Goal: Information Seeking & Learning: Learn about a topic

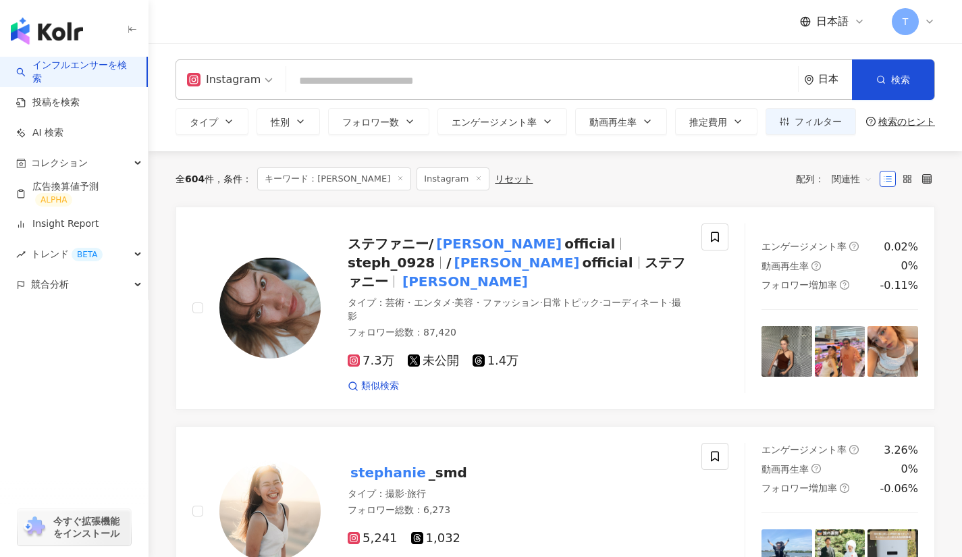
type input "**********"
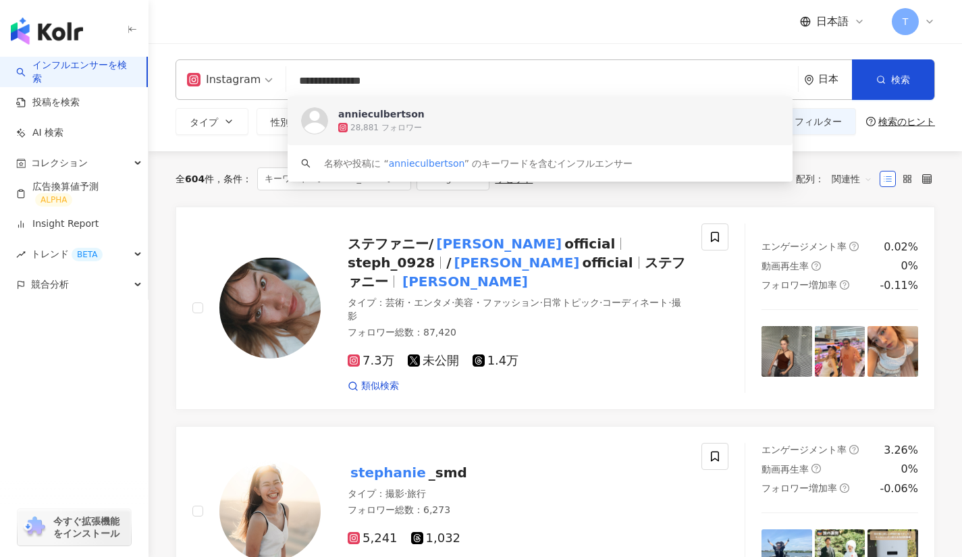
click at [400, 124] on div "28,881 フォロワー" at bounding box center [386, 127] width 72 height 11
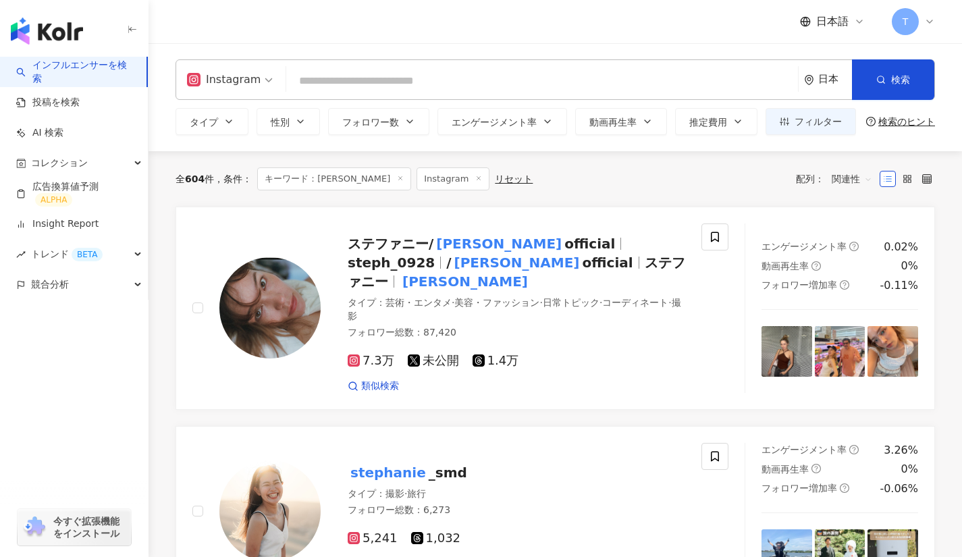
paste input "**********"
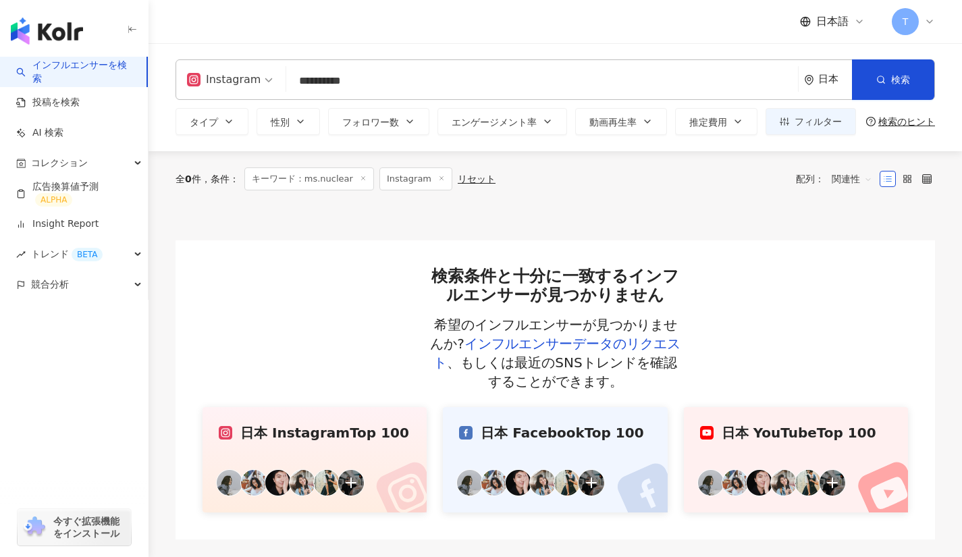
type input "**********"
click at [370, 61] on div "**********" at bounding box center [554, 79] width 759 height 40
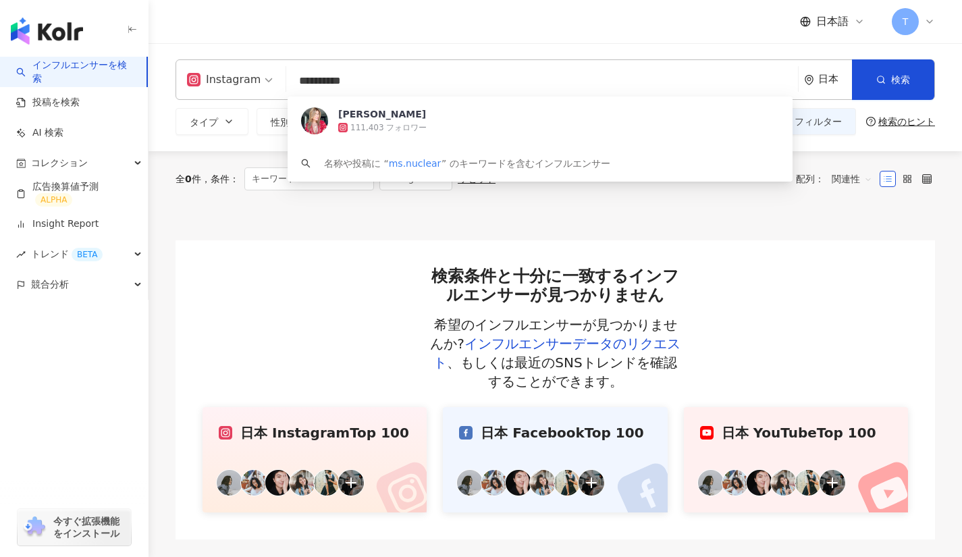
click at [370, 73] on input "**********" at bounding box center [542, 81] width 501 height 26
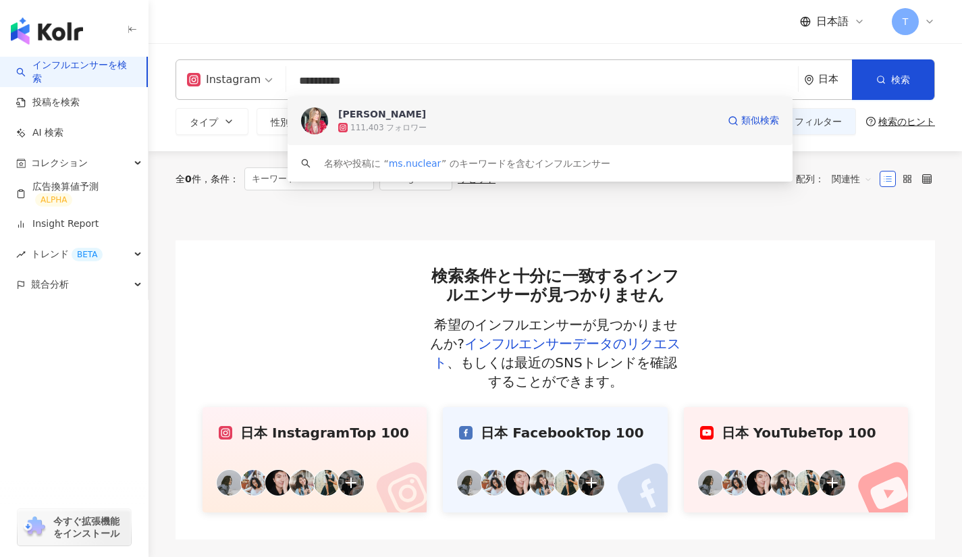
click at [379, 131] on div "111,403 フォロワー" at bounding box center [388, 127] width 76 height 11
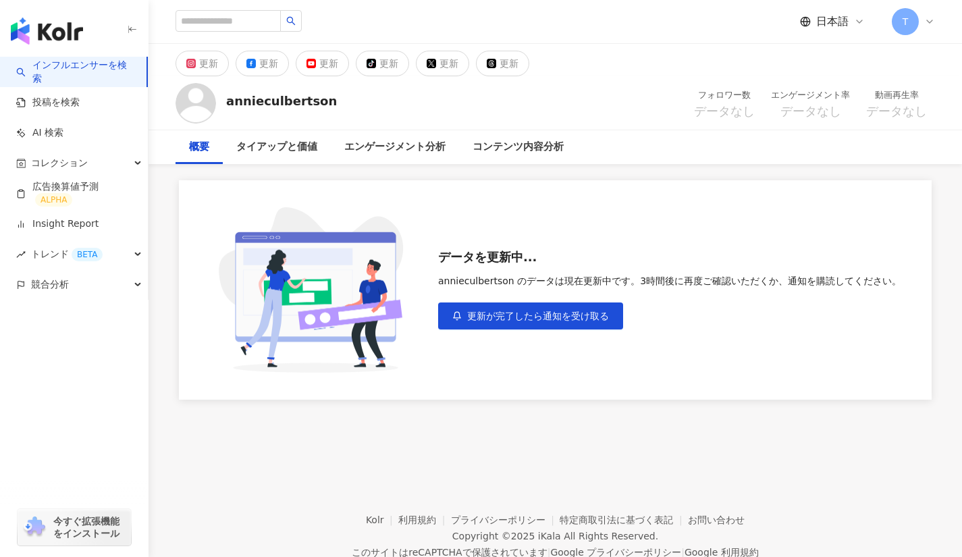
click at [558, 315] on span "更新が完了したら通知を受け取る" at bounding box center [538, 315] width 142 height 11
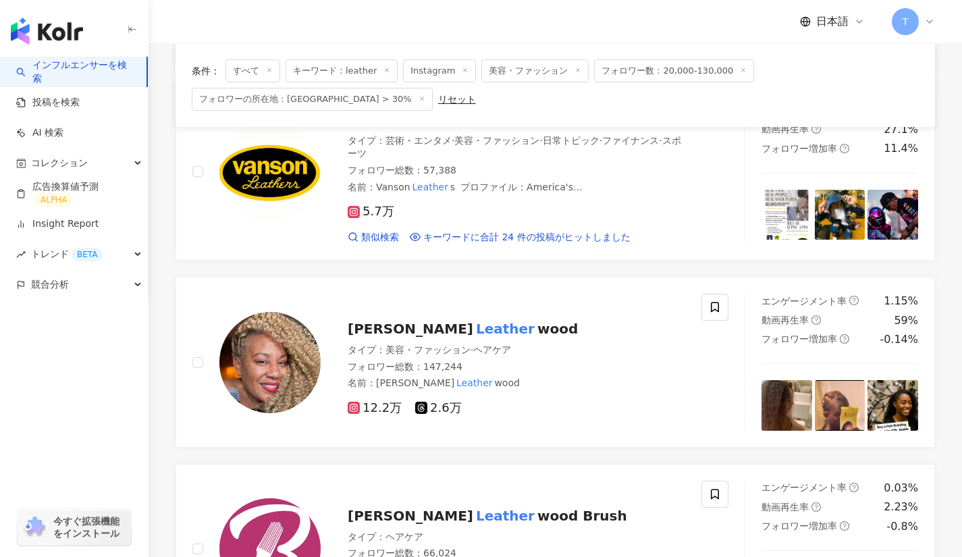
scroll to position [340, 0]
drag, startPoint x: 0, startPoint y: 0, endPoint x: 439, endPoint y: 336, distance: 553.2
click at [473, 336] on mark "Leather" at bounding box center [505, 328] width 64 height 22
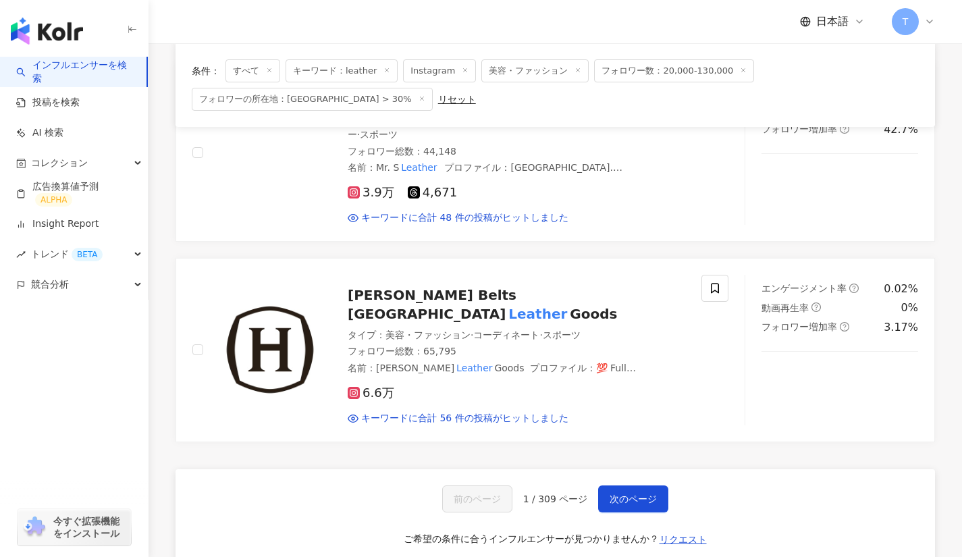
scroll to position [2075, 0]
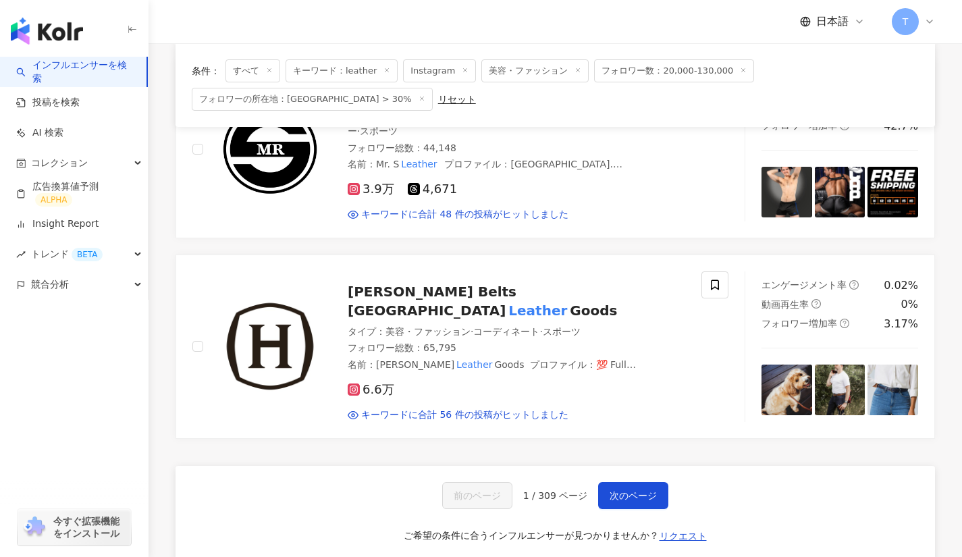
click at [647, 490] on span "次のページ" at bounding box center [632, 495] width 47 height 11
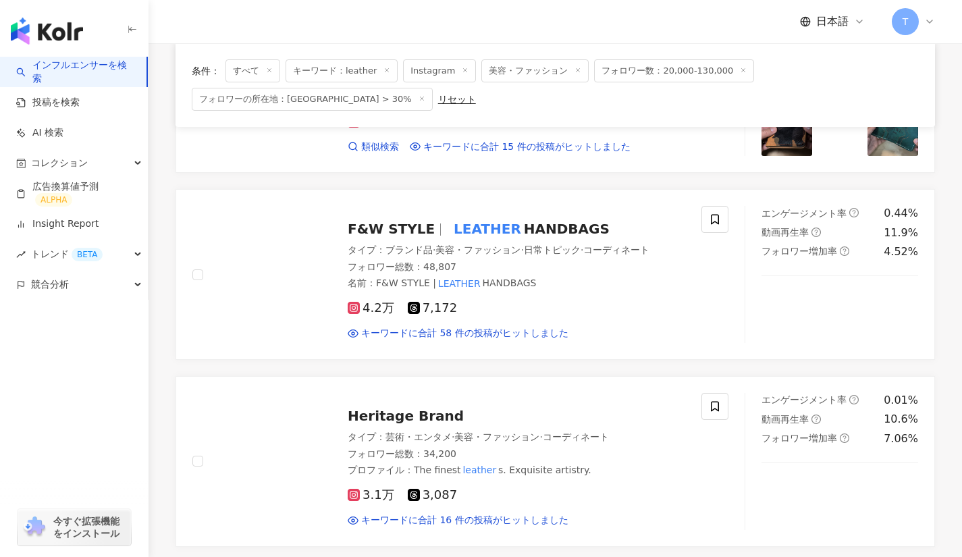
scroll to position [1374, 0]
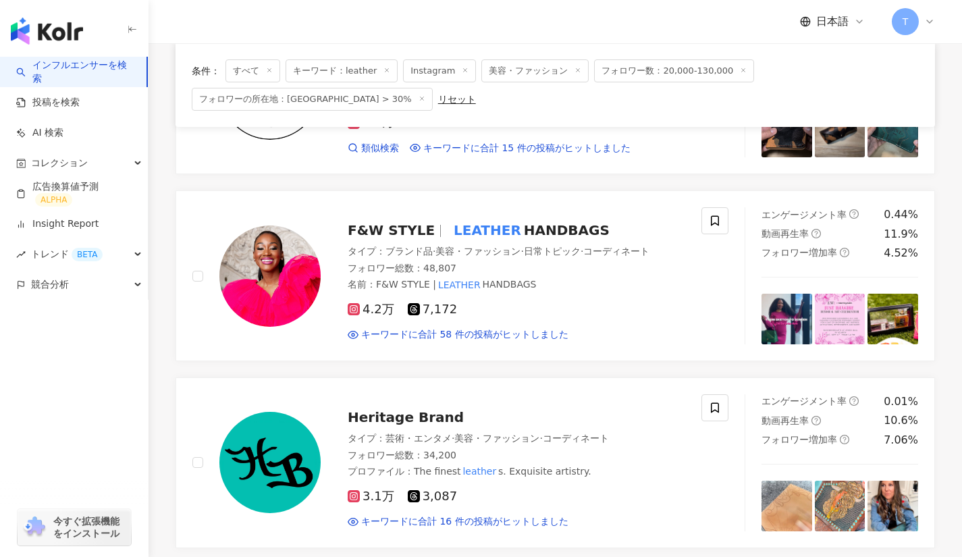
click at [524, 222] on span "HANDBAGS" at bounding box center [567, 230] width 86 height 16
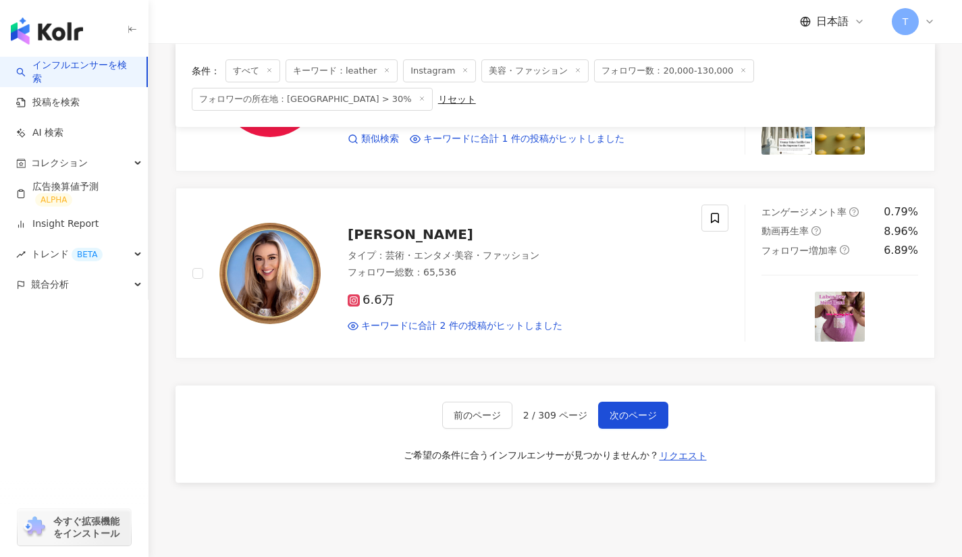
scroll to position [2124, 0]
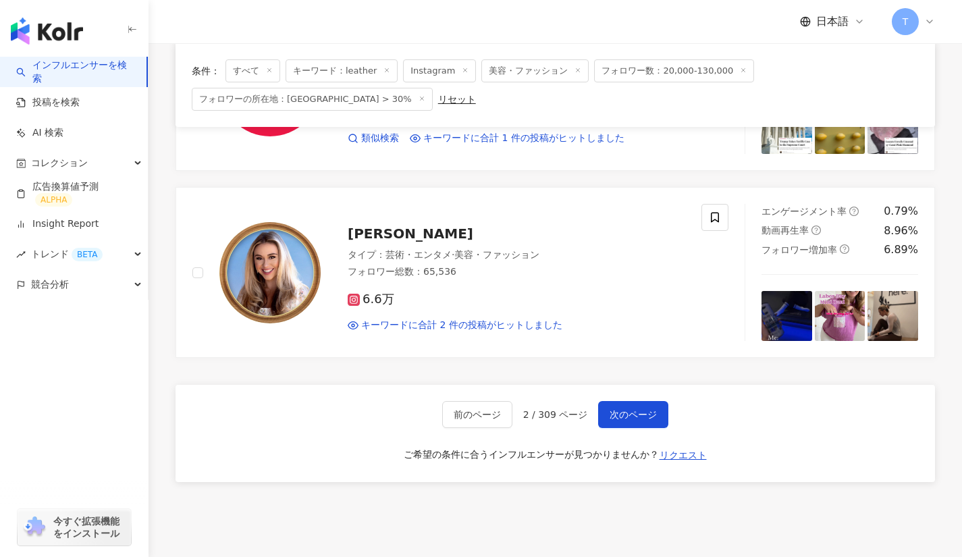
click at [602, 412] on button "次のページ" at bounding box center [633, 414] width 70 height 27
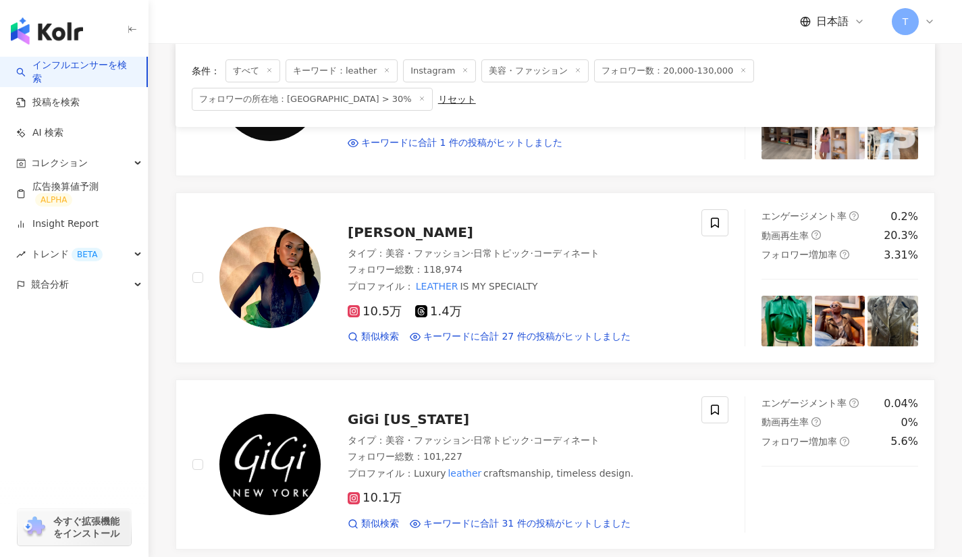
scroll to position [231, 0]
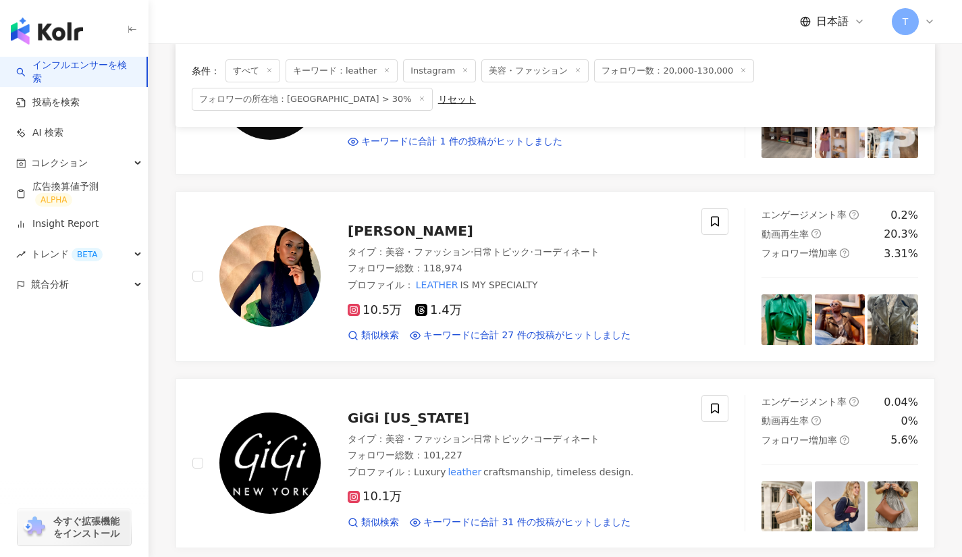
click at [429, 234] on span "Laurence Basse" at bounding box center [411, 231] width 126 height 16
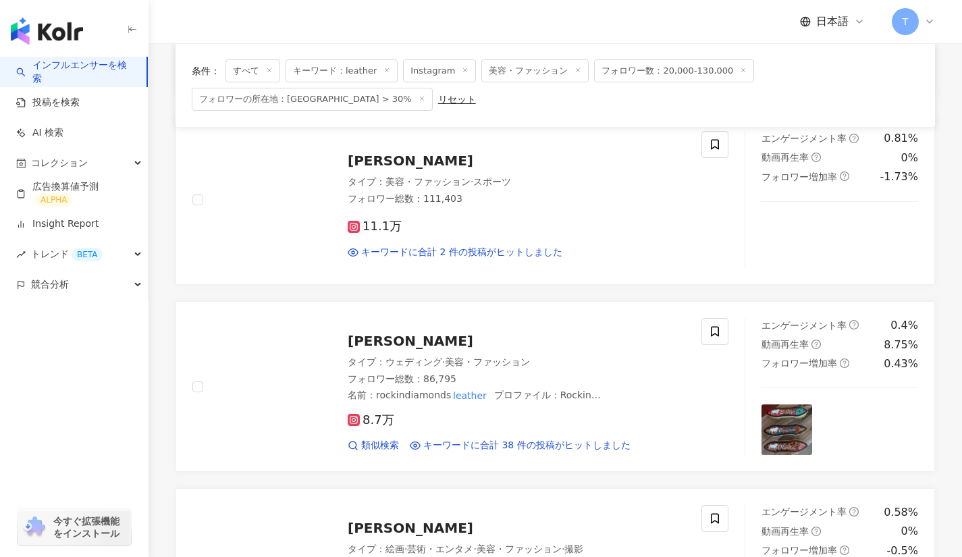
scroll to position [682, 0]
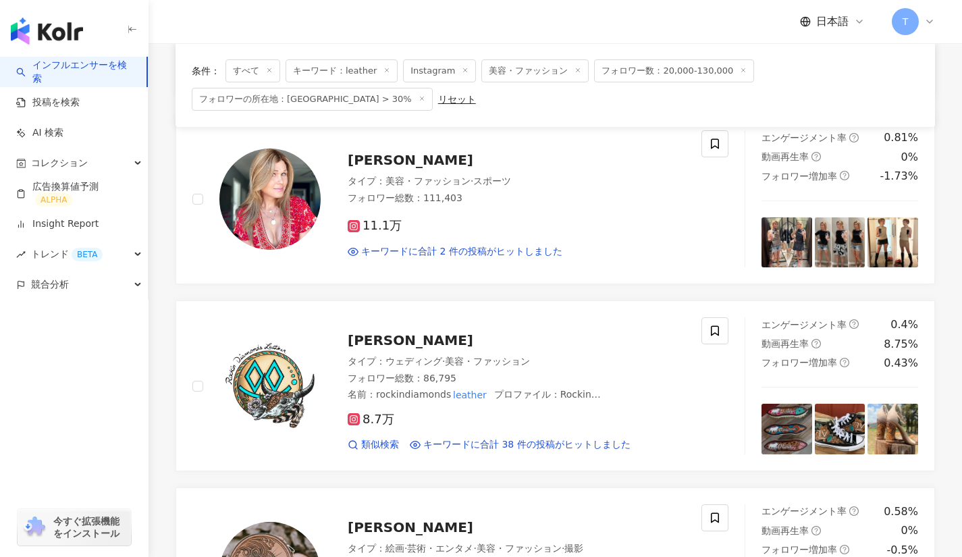
click at [408, 165] on span "[PERSON_NAME]" at bounding box center [411, 160] width 126 height 16
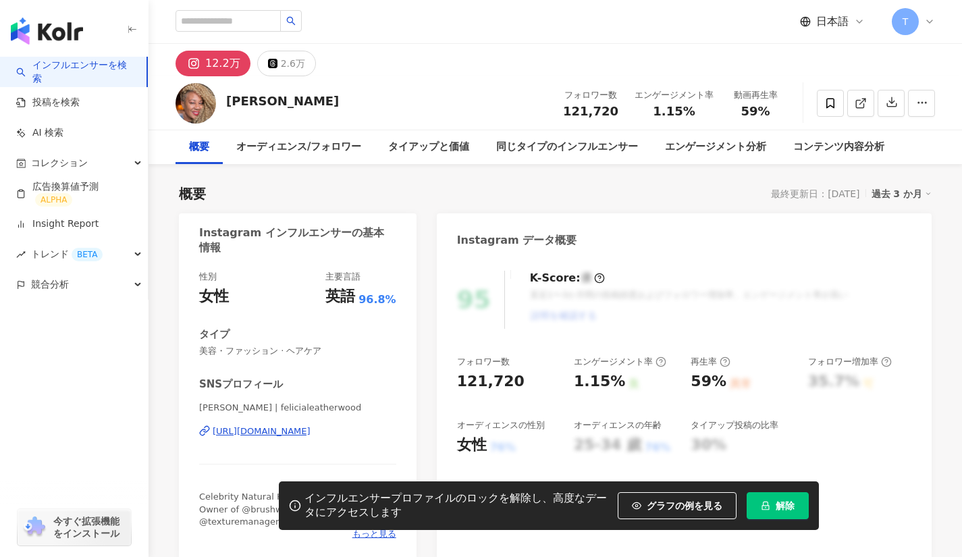
drag, startPoint x: 773, startPoint y: 519, endPoint x: 775, endPoint y: 504, distance: 15.7
click at [775, 504] on div "インフルエンサープロファイルのロックを解除し、高度なデータにアクセスします グラフの例を見る 解除" at bounding box center [549, 505] width 540 height 49
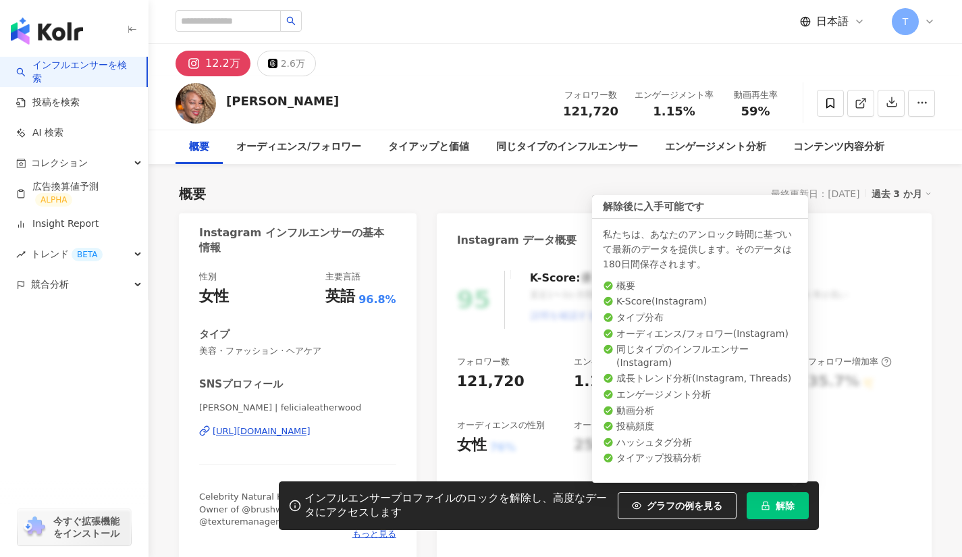
click at [776, 504] on span "解除" at bounding box center [785, 505] width 19 height 11
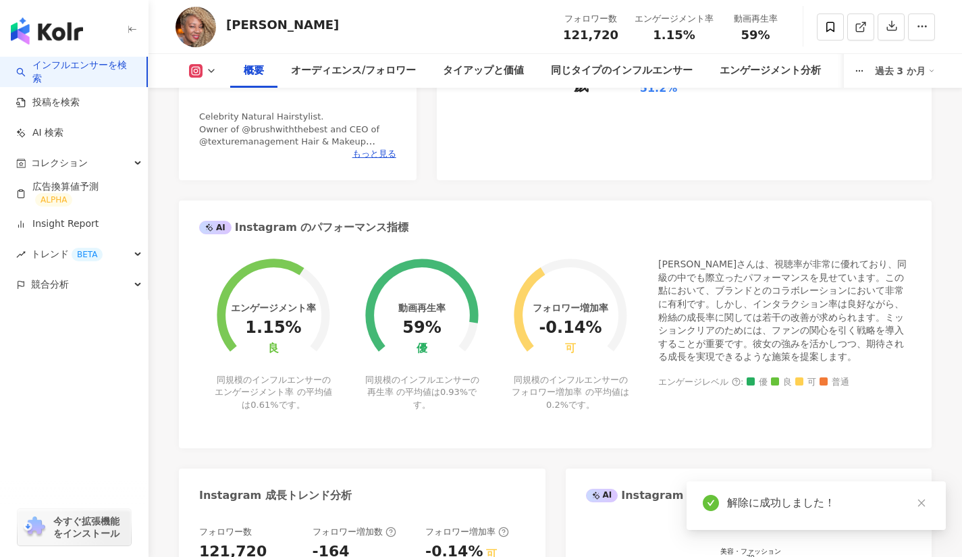
scroll to position [238, 0]
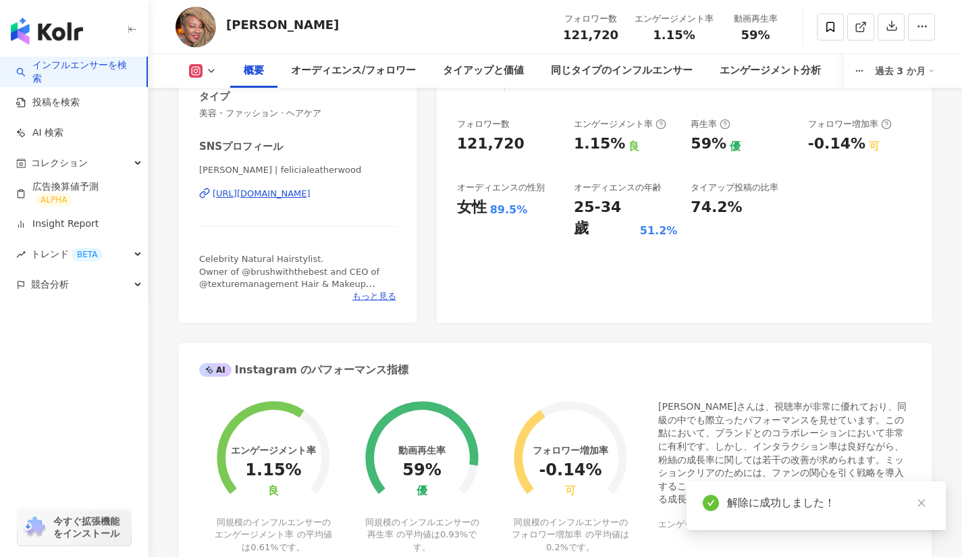
click at [306, 198] on div "https://www.instagram.com/felicialeatherwood/" at bounding box center [262, 194] width 98 height 12
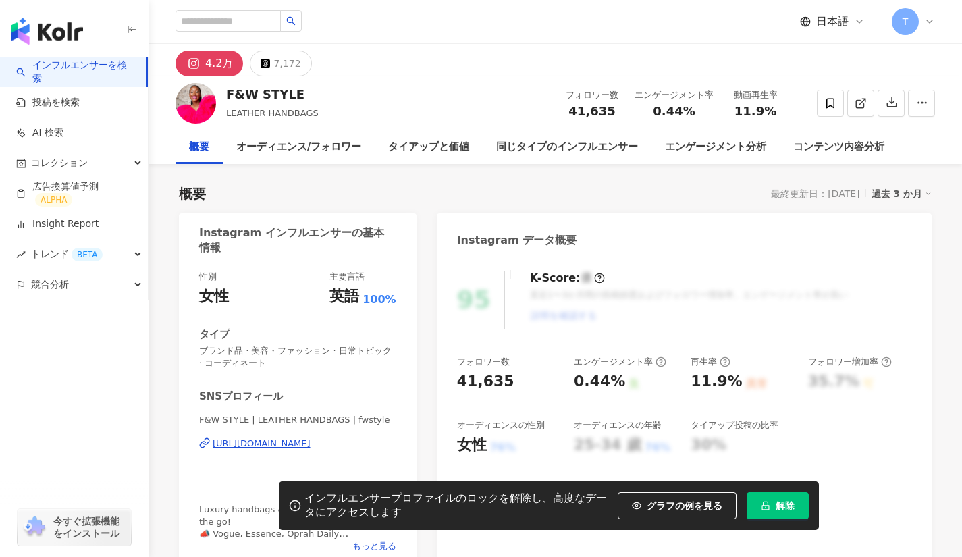
click at [310, 440] on div "[URL][DOMAIN_NAME]" at bounding box center [262, 443] width 98 height 12
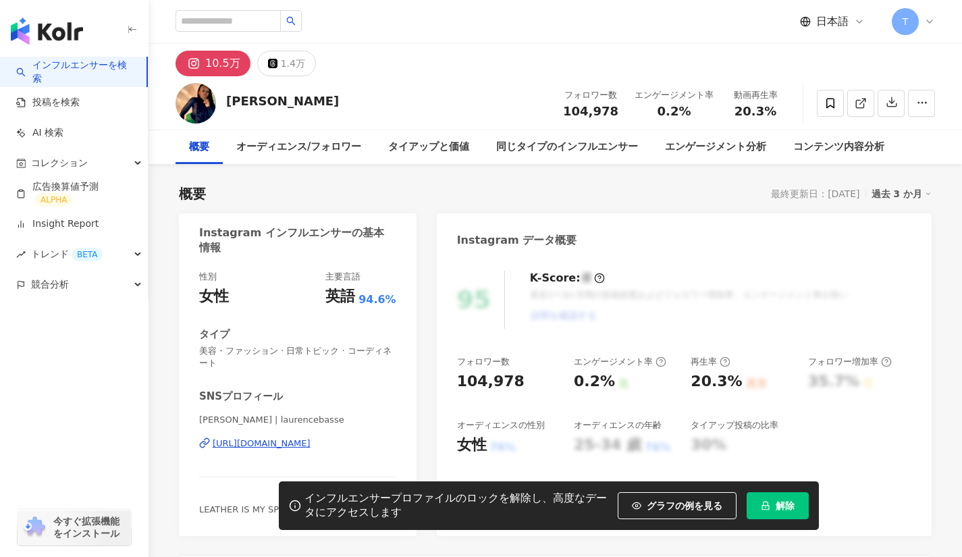
click at [306, 449] on div "[URL][DOMAIN_NAME]" at bounding box center [262, 443] width 98 height 12
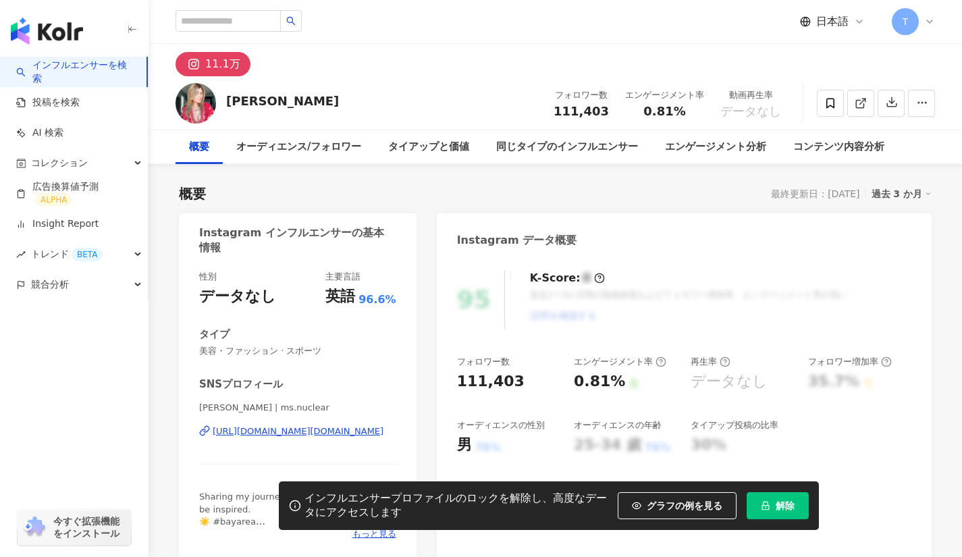
click at [295, 432] on div "[URL][DOMAIN_NAME][DOMAIN_NAME]" at bounding box center [298, 431] width 171 height 12
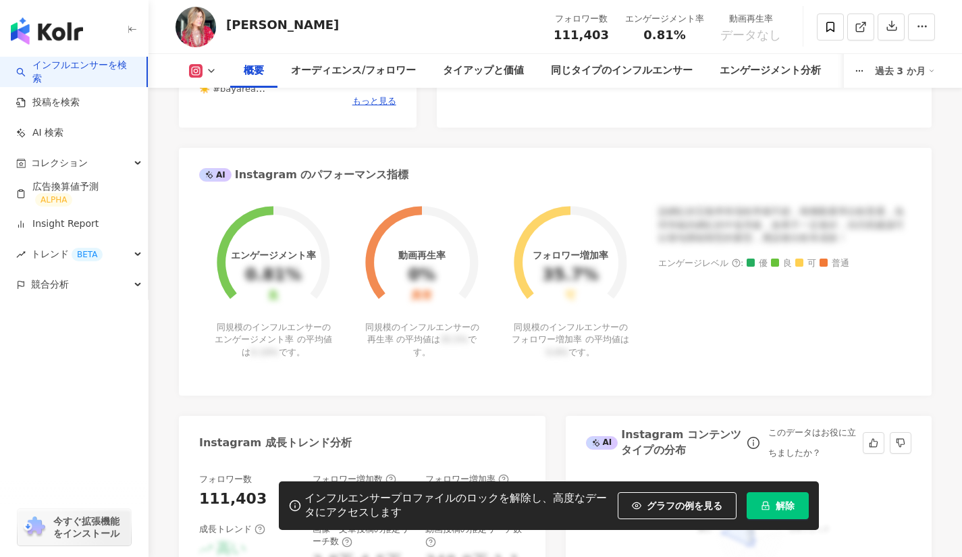
scroll to position [444, 0]
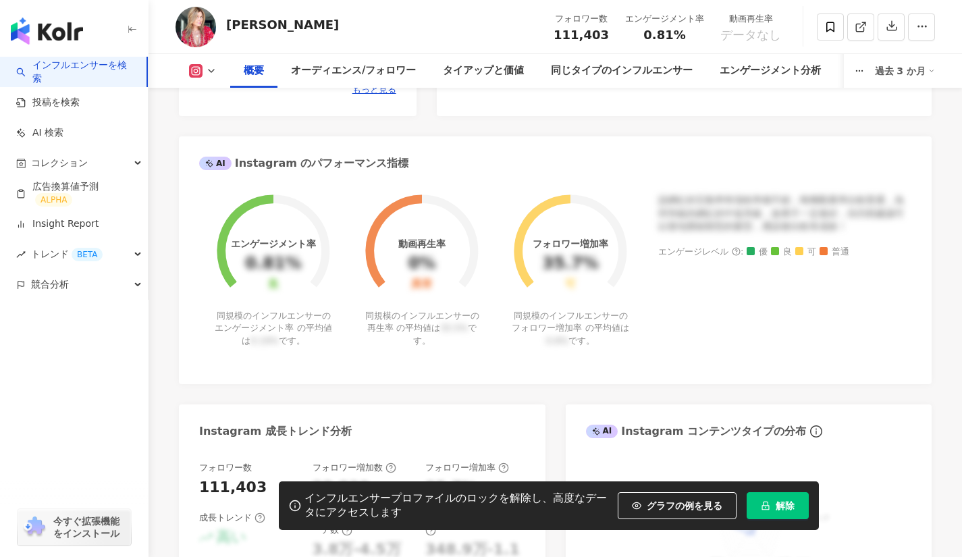
click at [784, 508] on span "解除" at bounding box center [785, 505] width 19 height 11
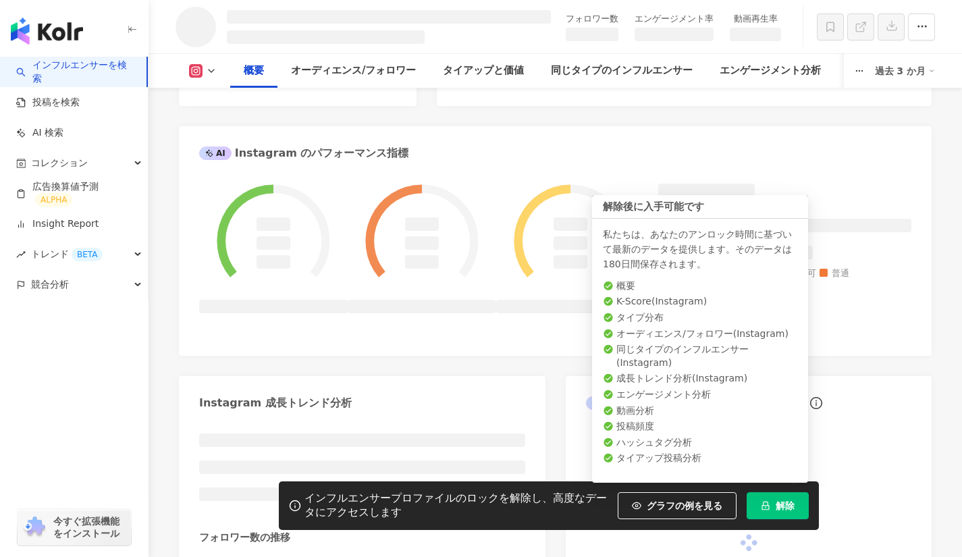
scroll to position [493, 0]
